Goal: Task Accomplishment & Management: Use online tool/utility

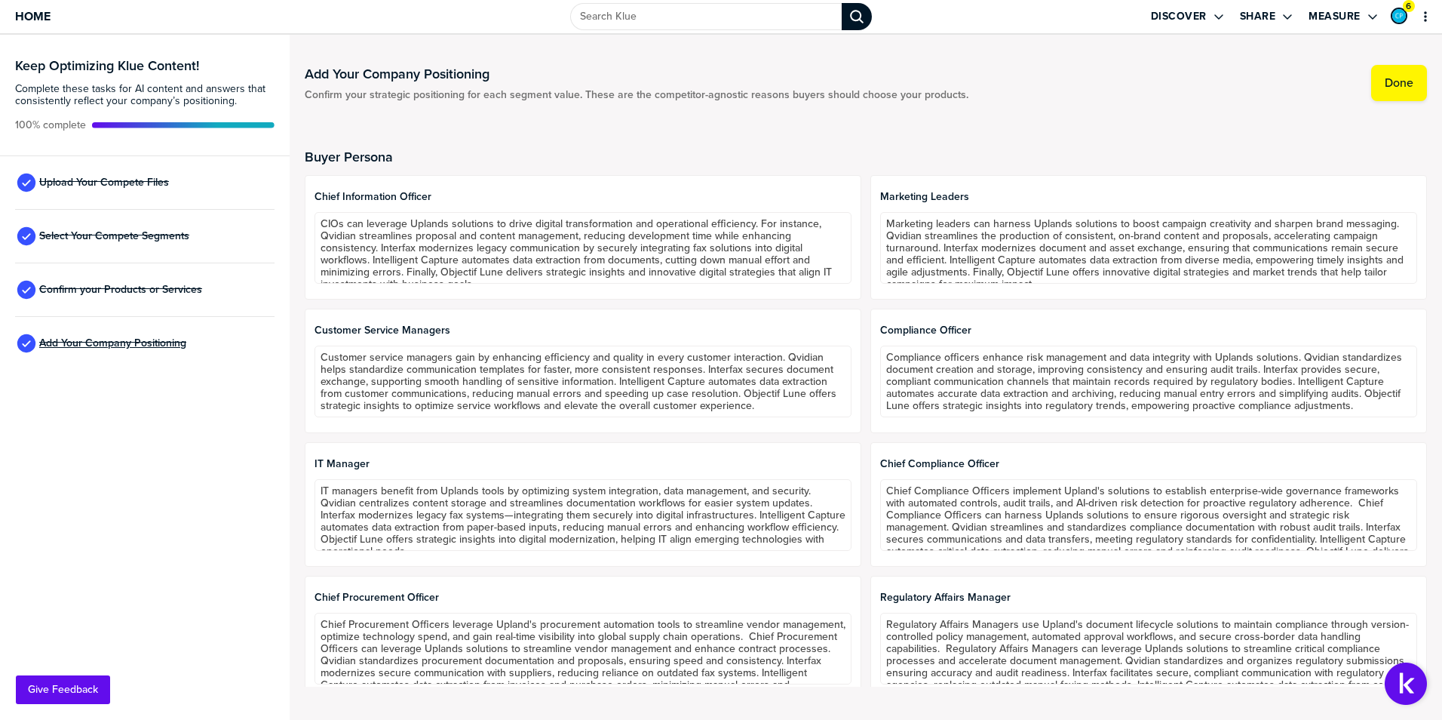
click at [132, 342] on span "Add Your Company Positioning" at bounding box center [112, 343] width 147 height 12
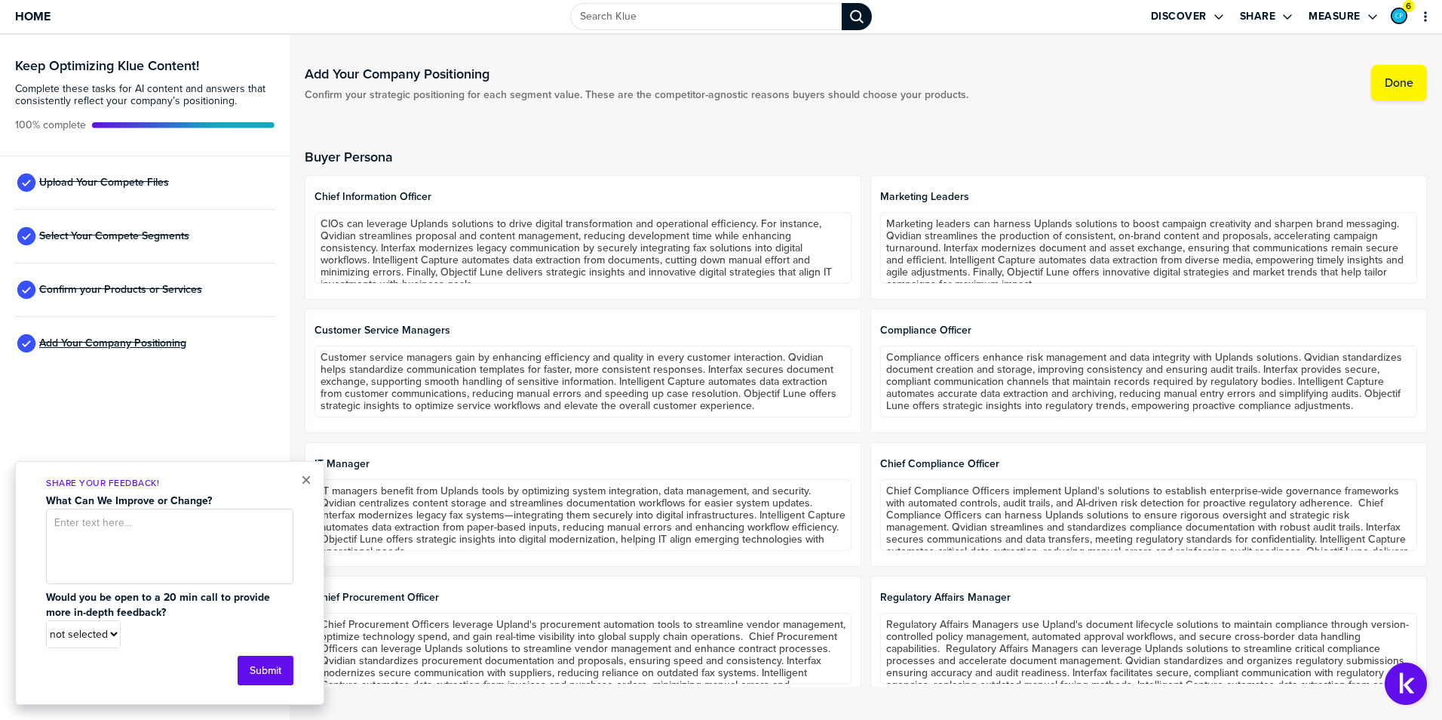
click at [121, 338] on span "Add Your Company Positioning" at bounding box center [112, 343] width 147 height 12
click at [120, 302] on div "Confirm your Products or Services" at bounding box center [144, 290] width 259 height 54
click at [124, 244] on div "Select Your Compete Segments" at bounding box center [144, 237] width 259 height 54
click at [124, 235] on span "Select Your Compete Segments" at bounding box center [114, 236] width 150 height 12
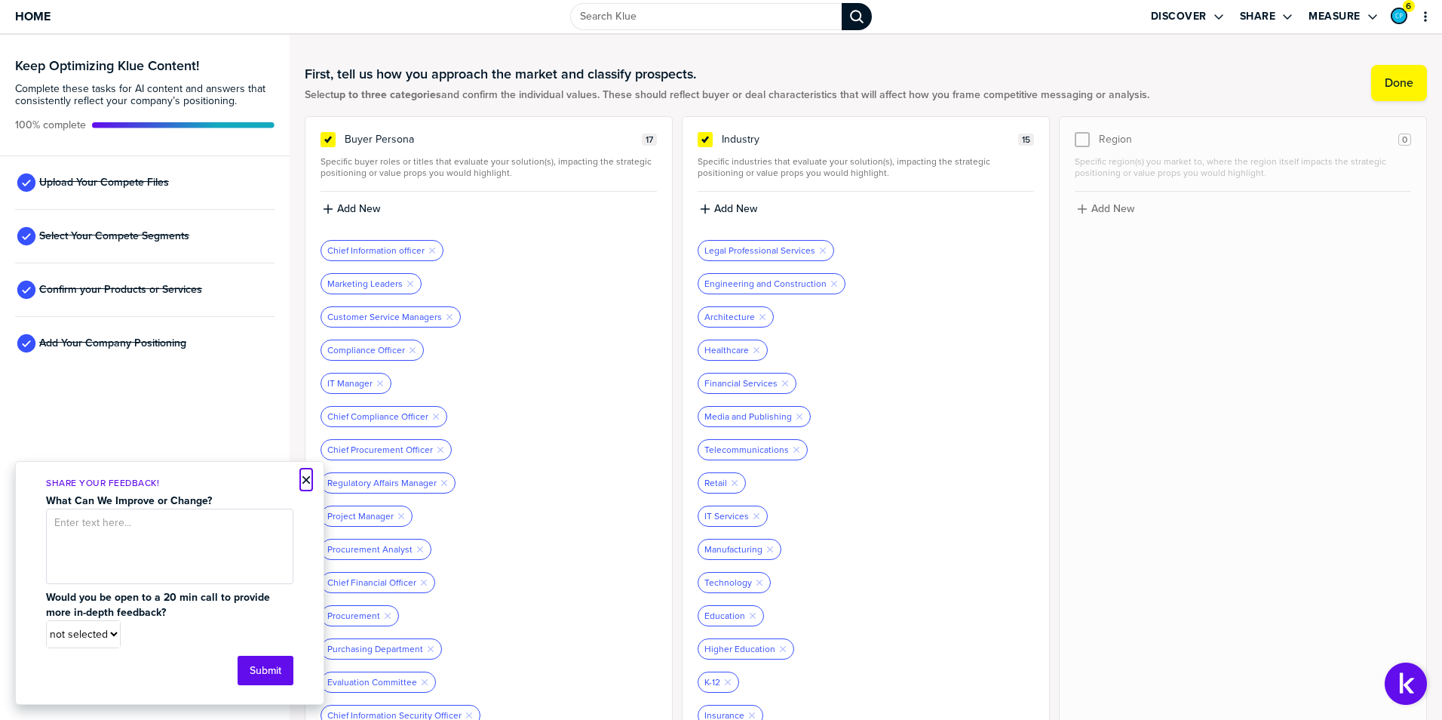
click at [310, 480] on button "×" at bounding box center [306, 480] width 11 height 18
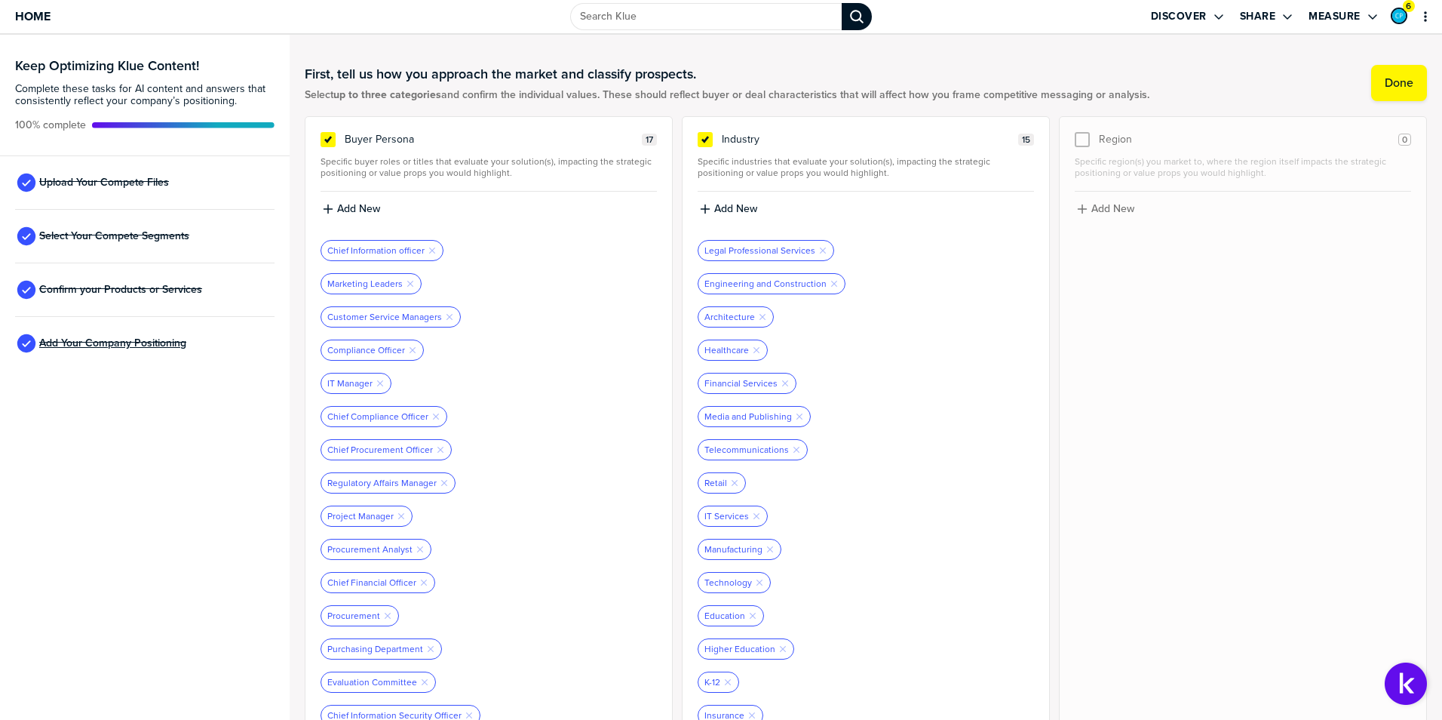
click at [87, 344] on span "Add Your Company Positioning" at bounding box center [112, 343] width 147 height 12
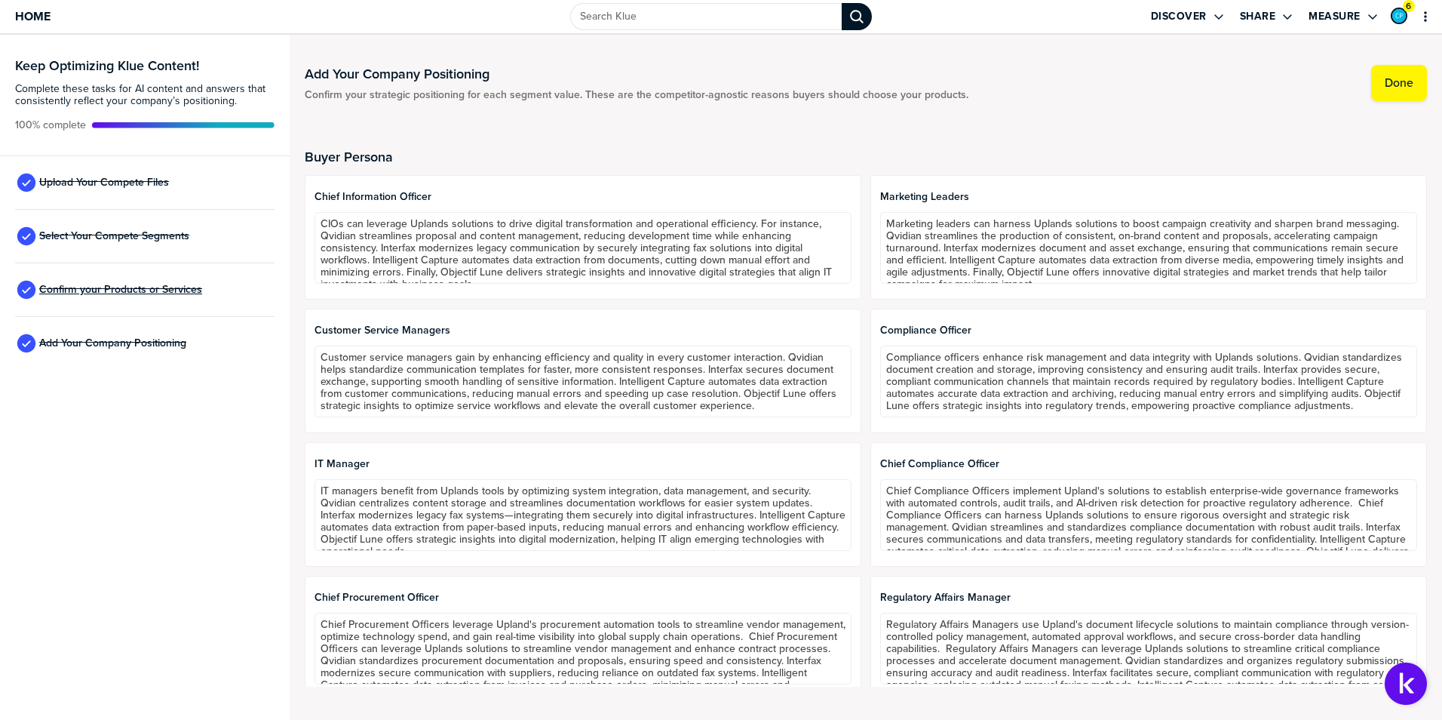
click at [118, 292] on span "Confirm your Products or Services" at bounding box center [120, 290] width 163 height 12
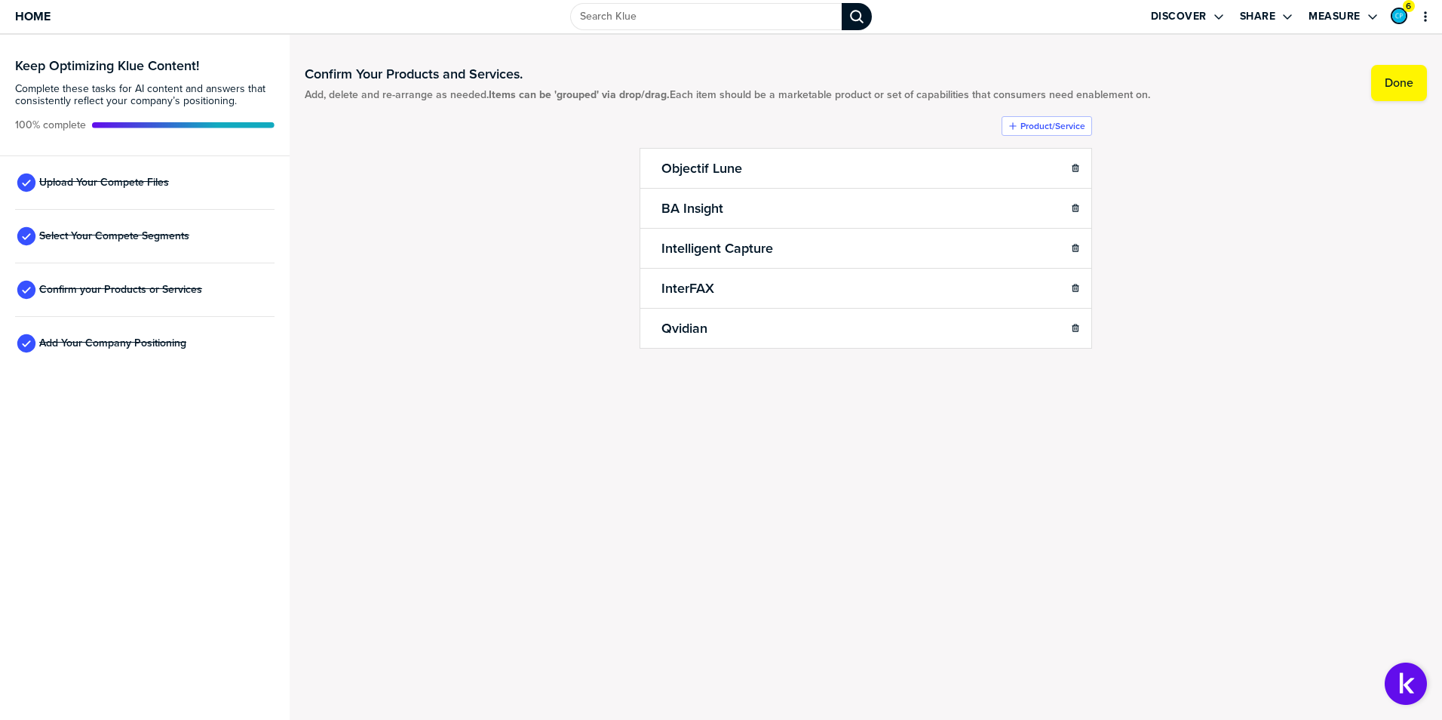
click at [121, 231] on span "Select Your Compete Segments" at bounding box center [114, 236] width 150 height 12
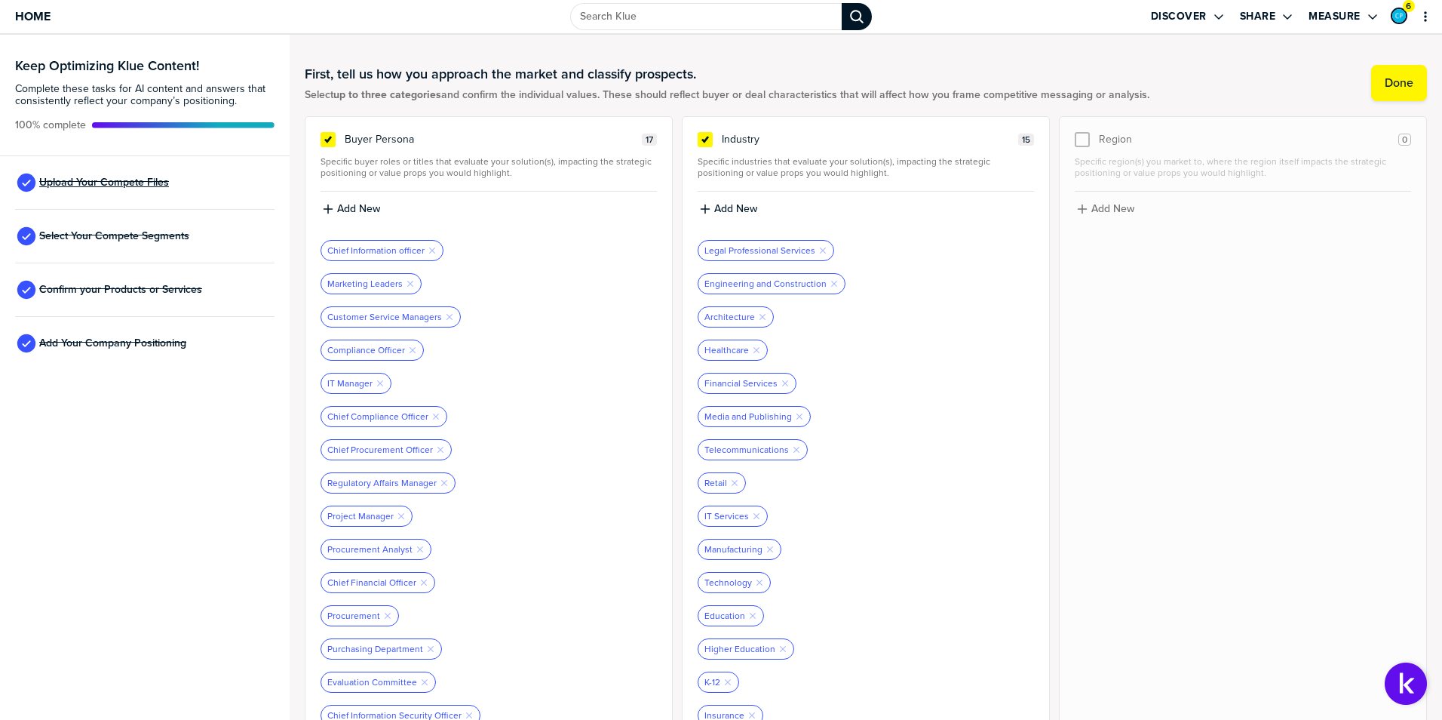
click at [121, 183] on span "Upload Your Compete Files" at bounding box center [104, 182] width 130 height 12
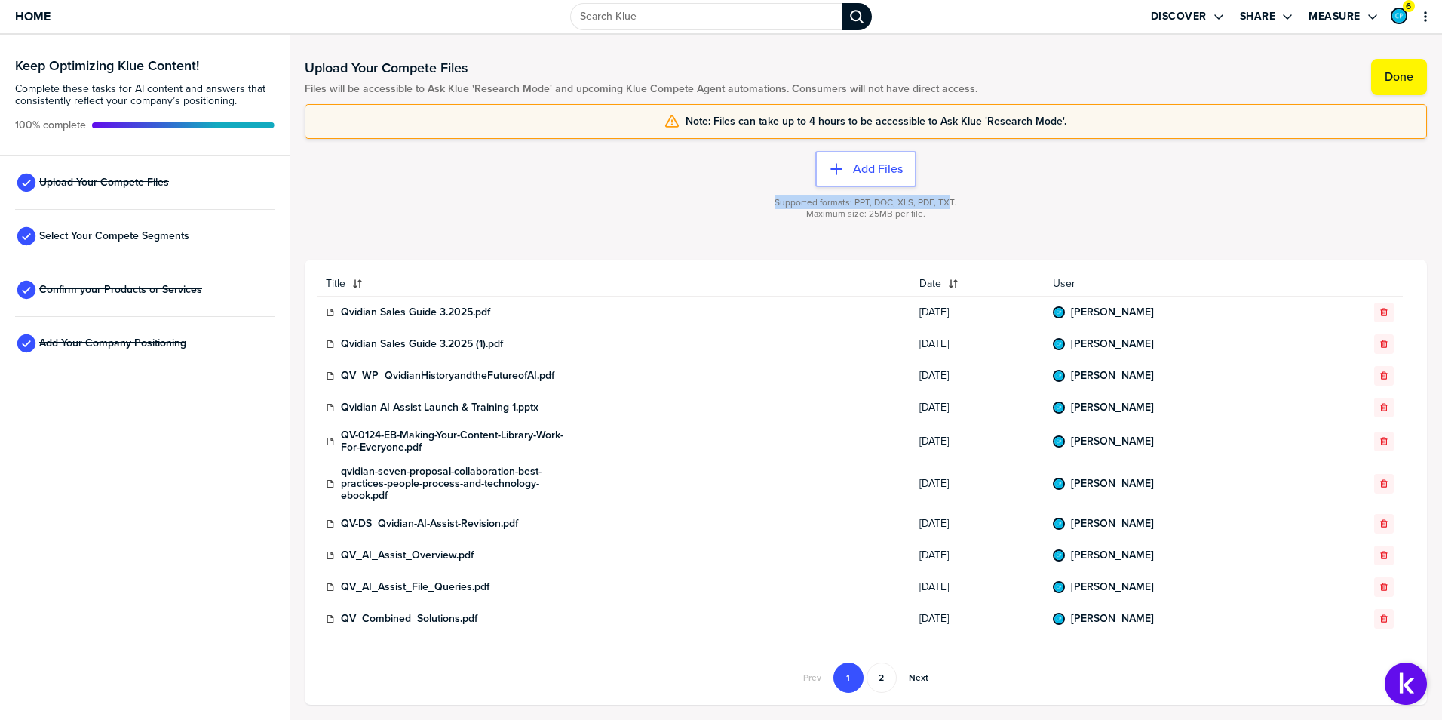
drag, startPoint x: 950, startPoint y: 212, endPoint x: 776, endPoint y: 208, distance: 173.5
click at [776, 208] on div "Supported formats: PPT, DOC, XLS, PDF, TXT. Maximum size: 25MB per file." at bounding box center [866, 208] width 182 height 23
click at [775, 205] on div "Supported formats: PPT, DOC, XLS, PDF, TXT. Maximum size: 25MB per file." at bounding box center [866, 217] width 1122 height 60
drag, startPoint x: 775, startPoint y: 203, endPoint x: 957, endPoint y: 199, distance: 182.6
click at [957, 199] on div "Supported formats: PPT, DOC, XLS, PDF, TXT. Maximum size: 25MB per file." at bounding box center [866, 217] width 1122 height 60
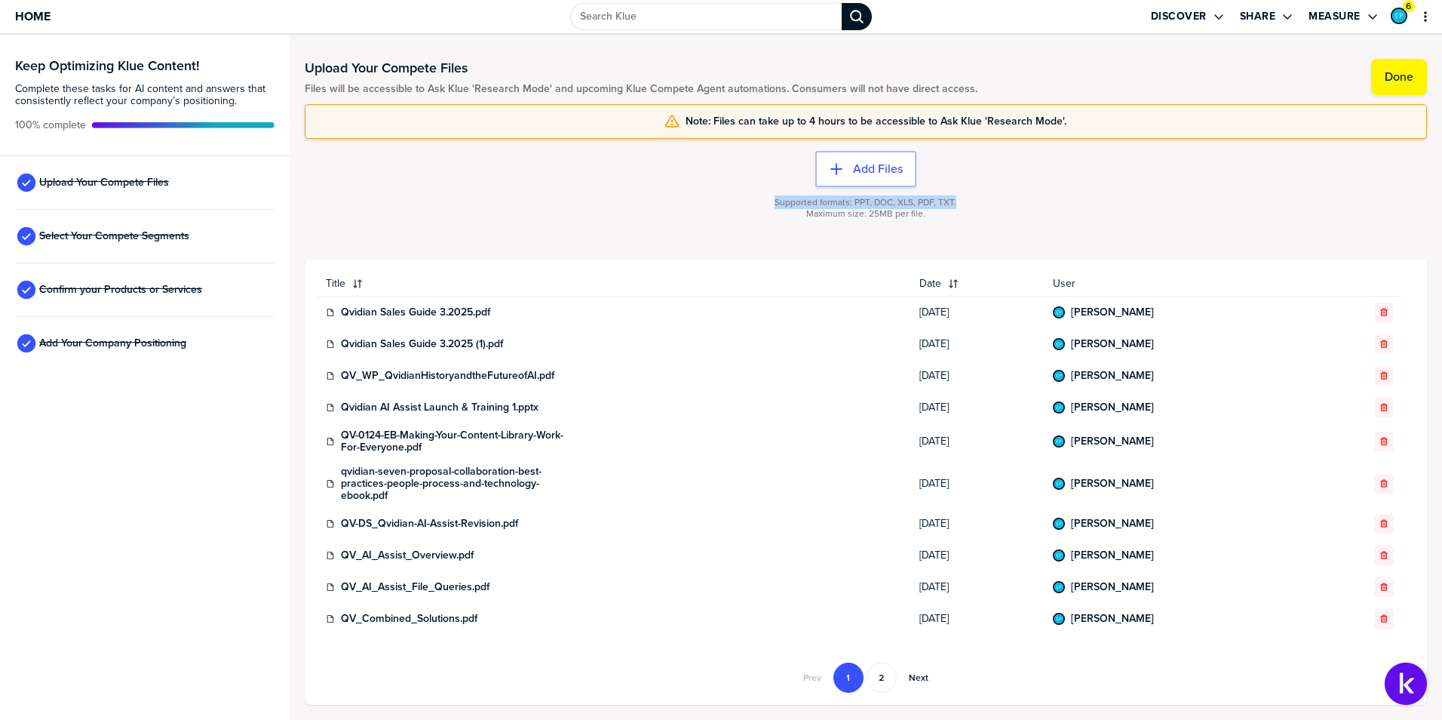
copy span "Supported formats: PPT, DOC, XLS, PDF, TXT."
